Goal: Information Seeking & Learning: Learn about a topic

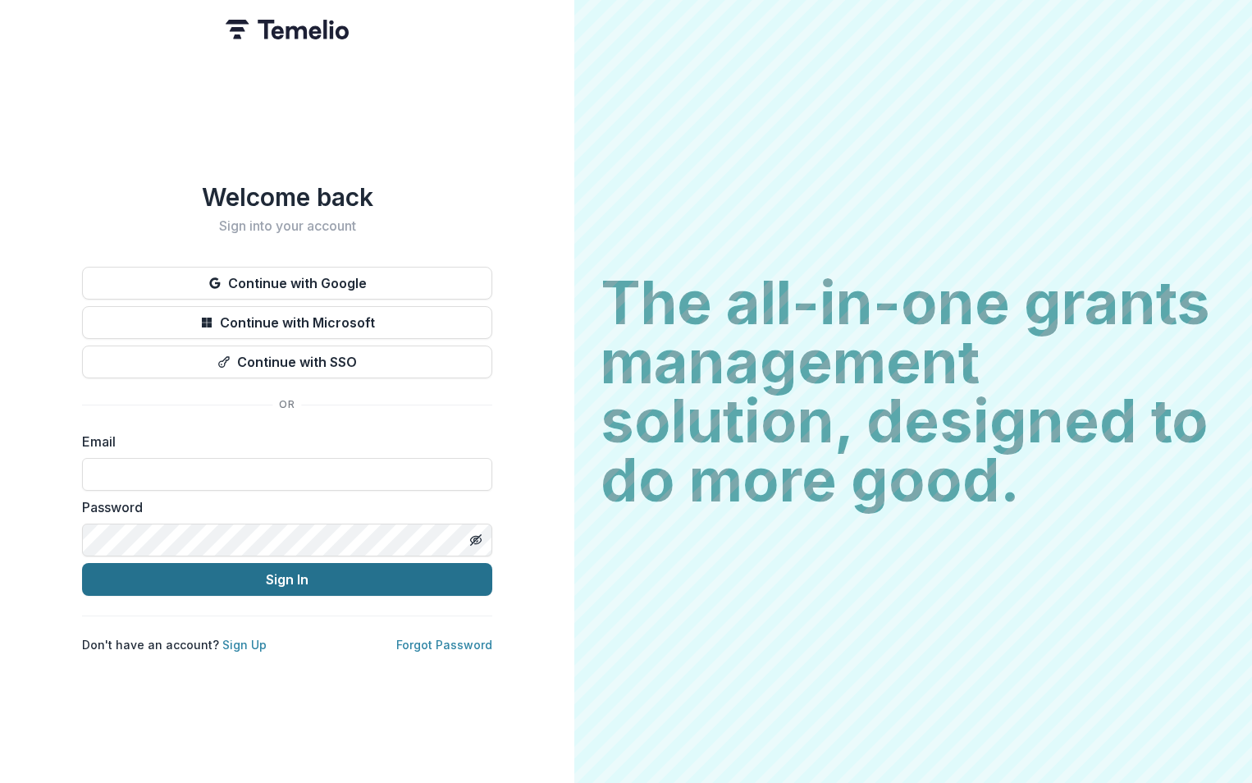
type input "**********"
click at [263, 571] on button "Sign In" at bounding box center [287, 579] width 410 height 33
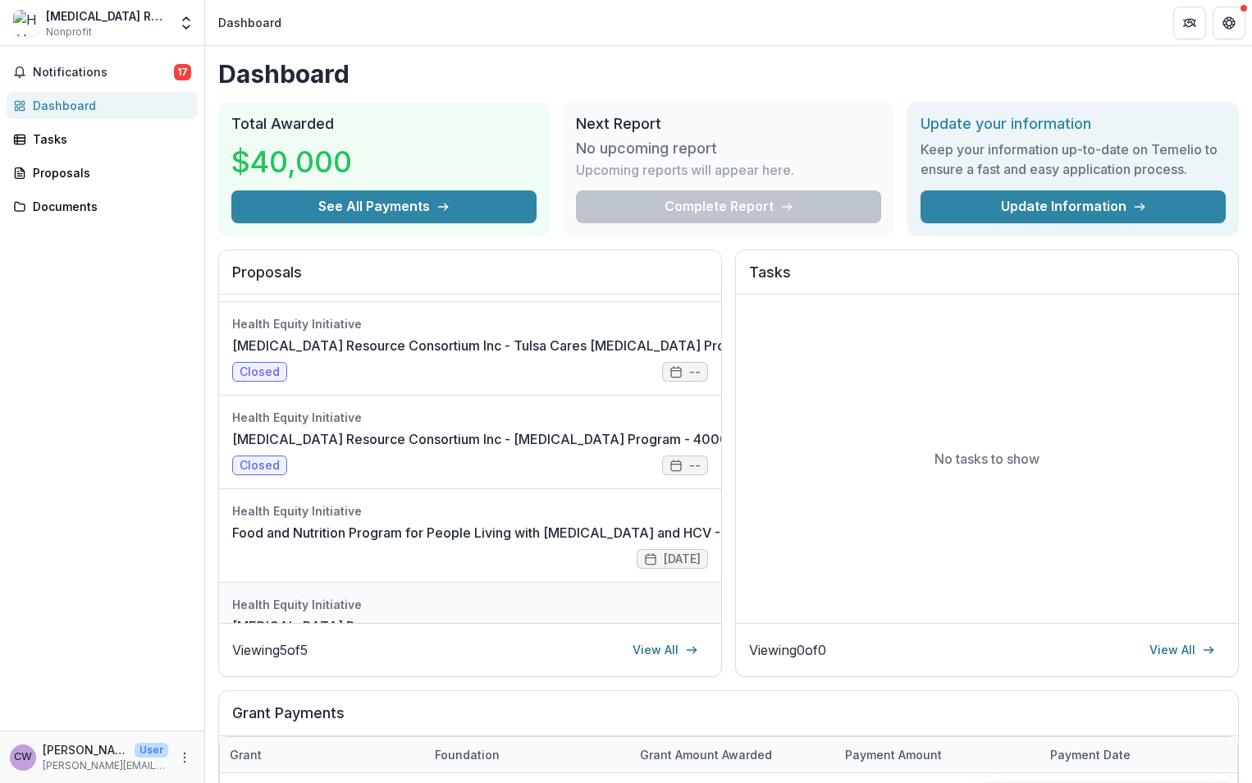
scroll to position [152, 0]
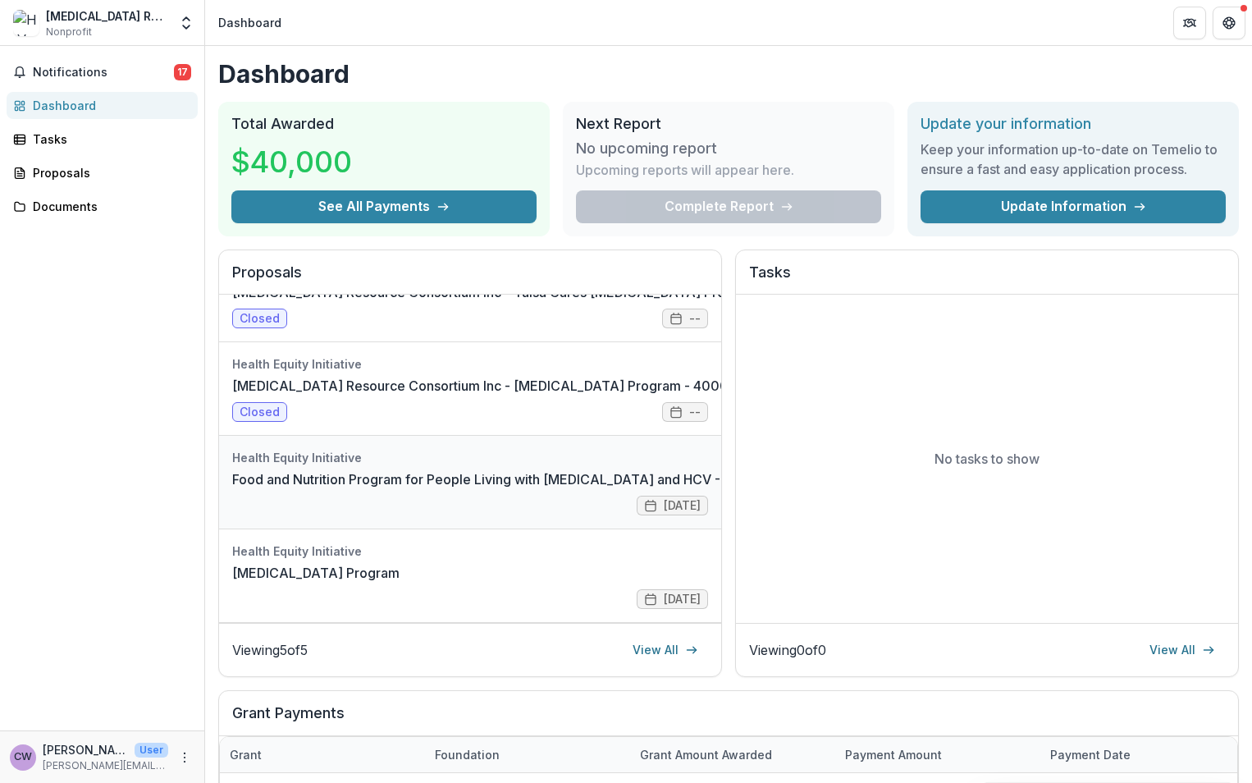
click at [433, 476] on link "Food and Nutrition Program for People Living with [MEDICAL_DATA] and HCV - Tuls…" at bounding box center [518, 479] width 572 height 20
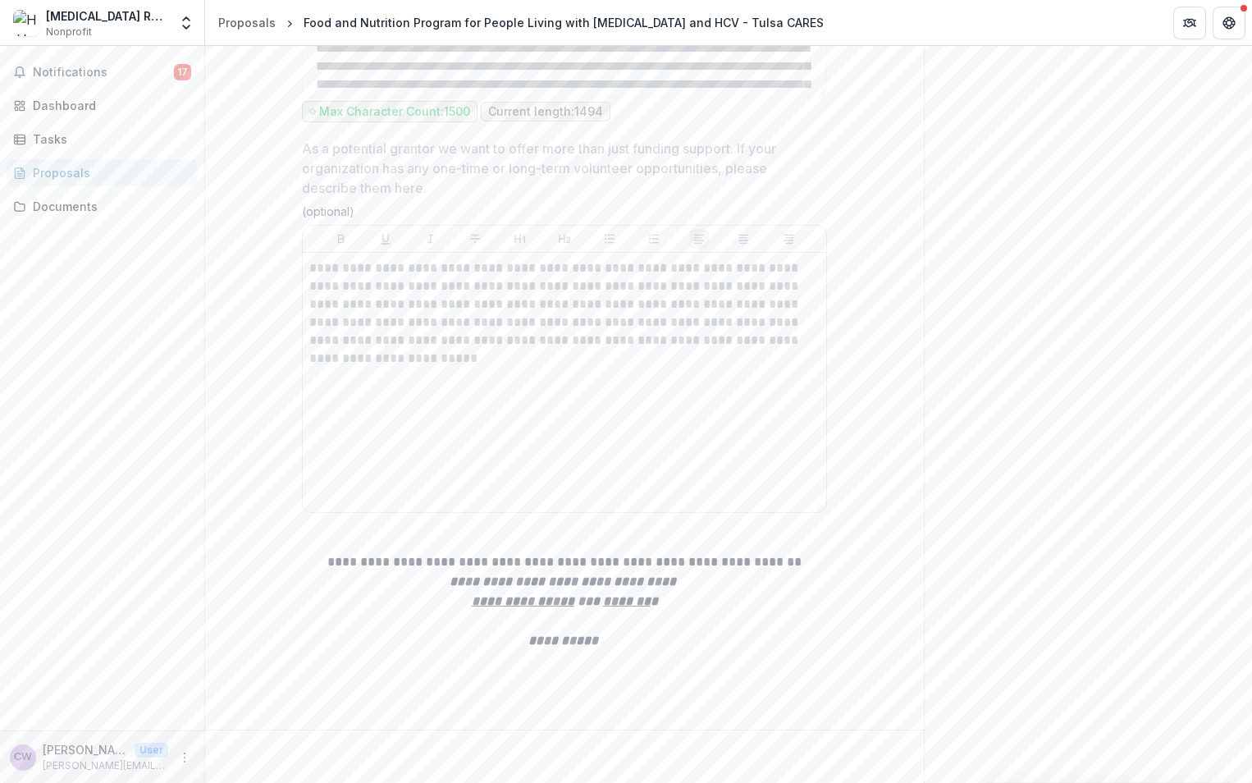
drag, startPoint x: 922, startPoint y: 248, endPoint x: 922, endPoint y: 608, distance: 360.2
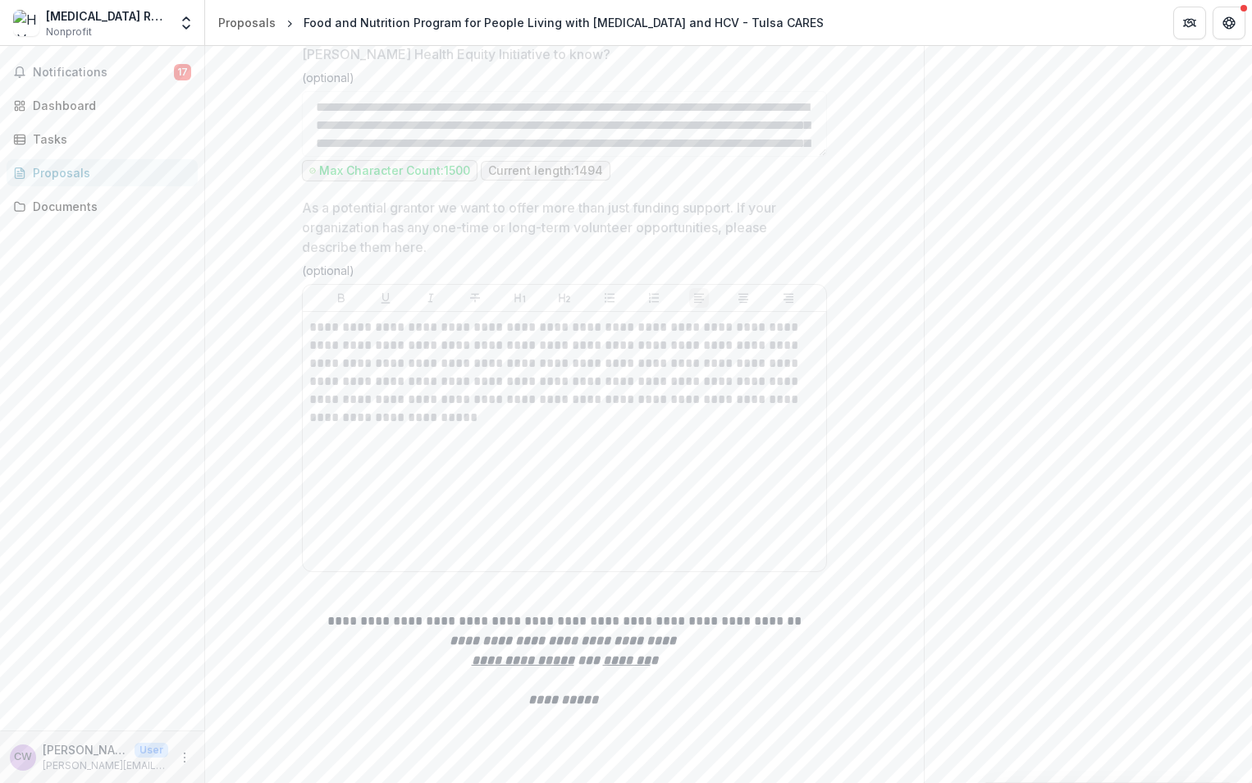
scroll to position [13403, 0]
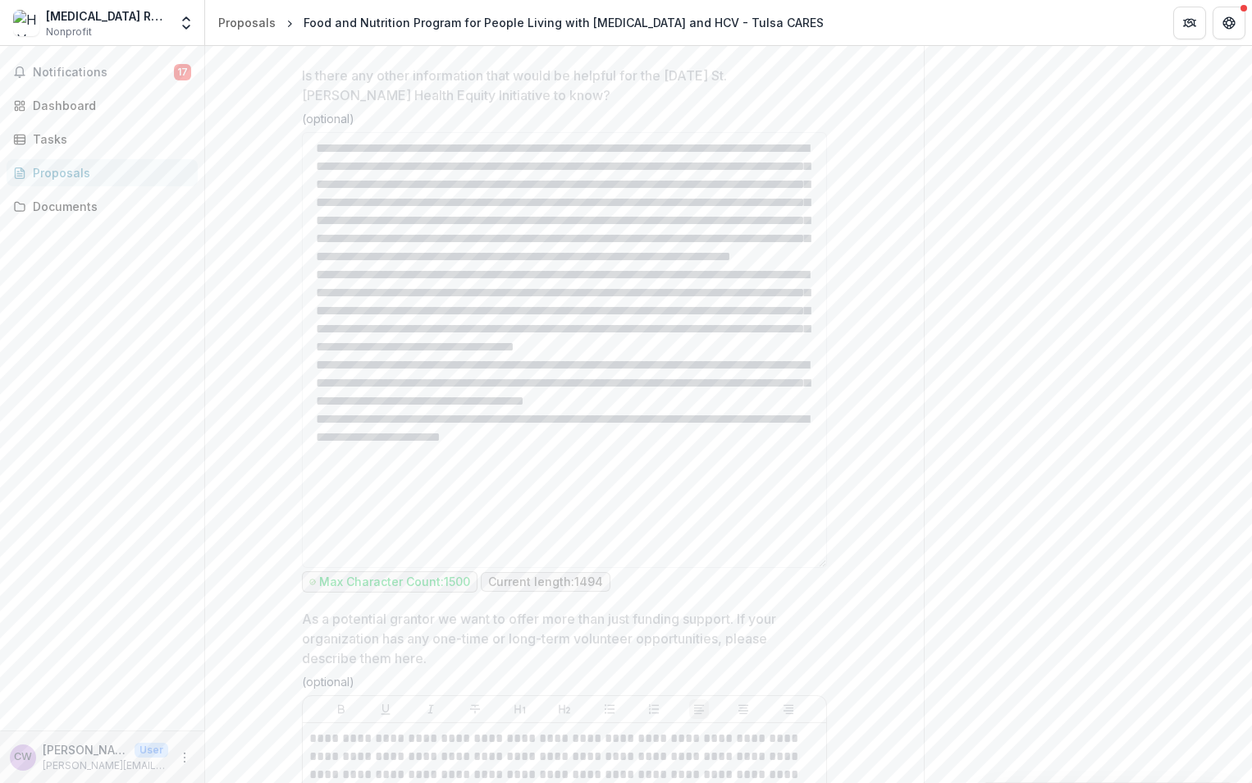
scroll to position [13485, 0]
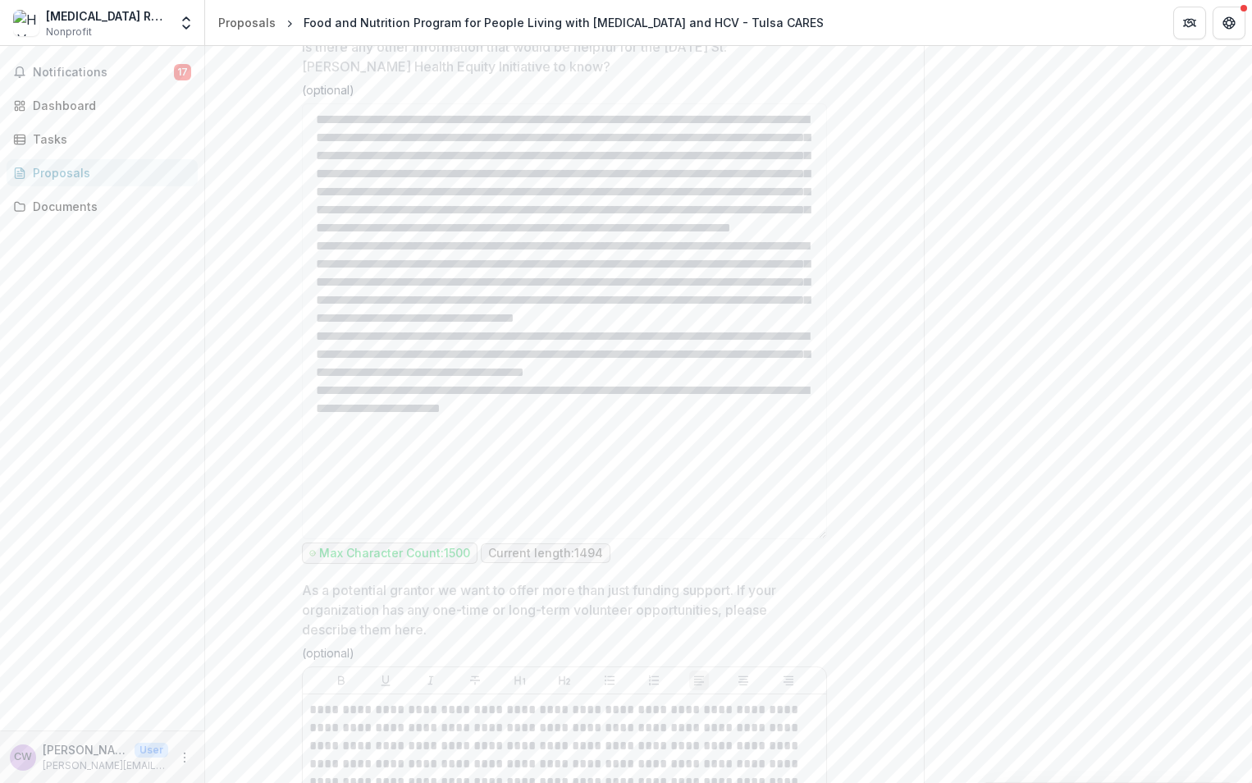
drag, startPoint x: 970, startPoint y: 243, endPoint x: 994, endPoint y: 218, distance: 34.2
